Goal: Task Accomplishment & Management: Use online tool/utility

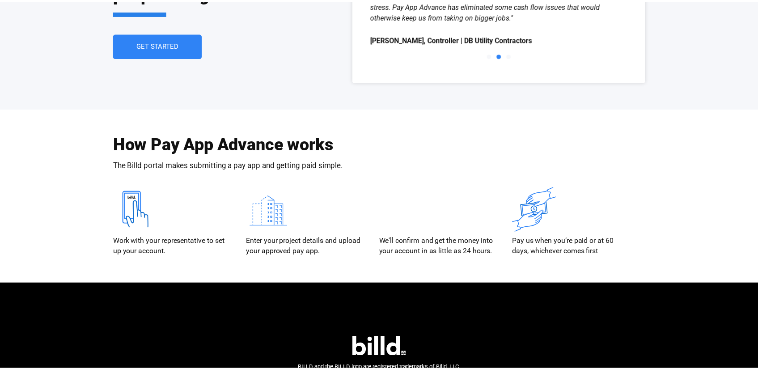
scroll to position [1757, 0]
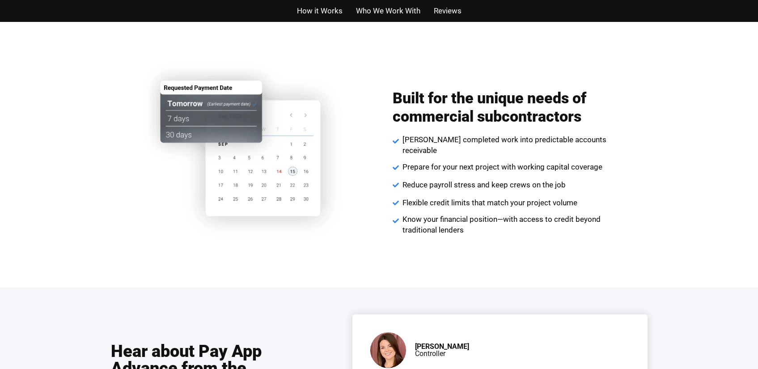
scroll to position [1559, 0]
